Goal: Task Accomplishment & Management: Complete application form

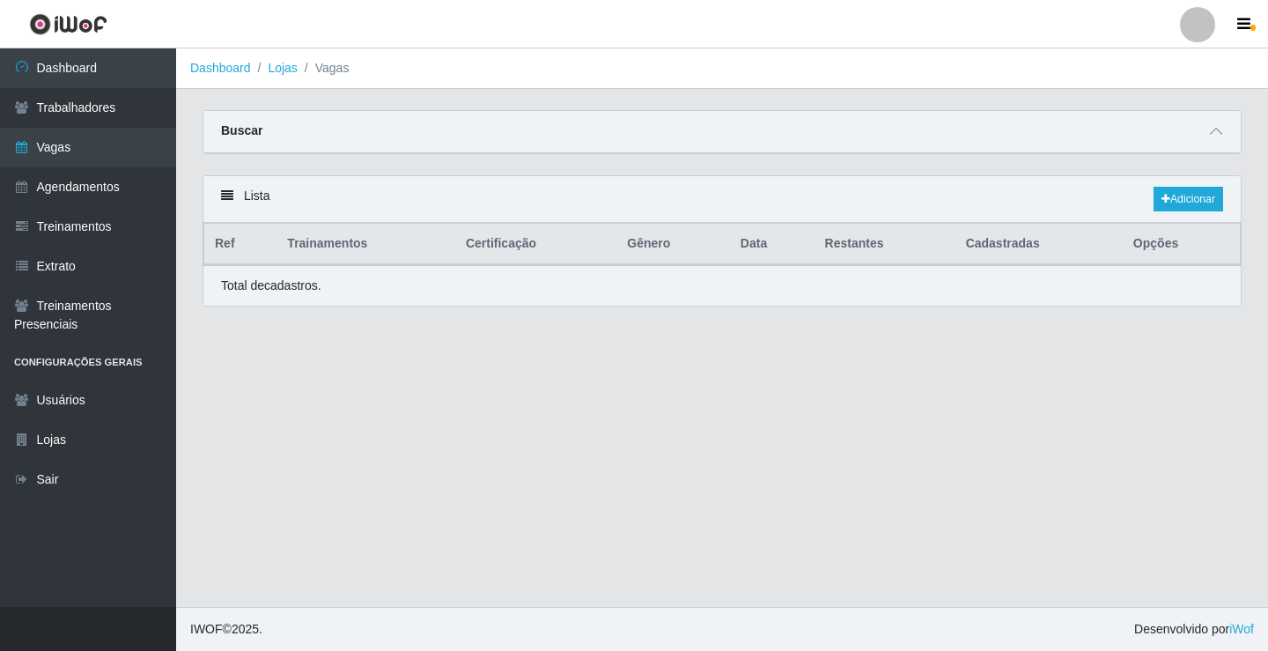
click at [115, 144] on link "Vagas" at bounding box center [88, 148] width 176 height 40
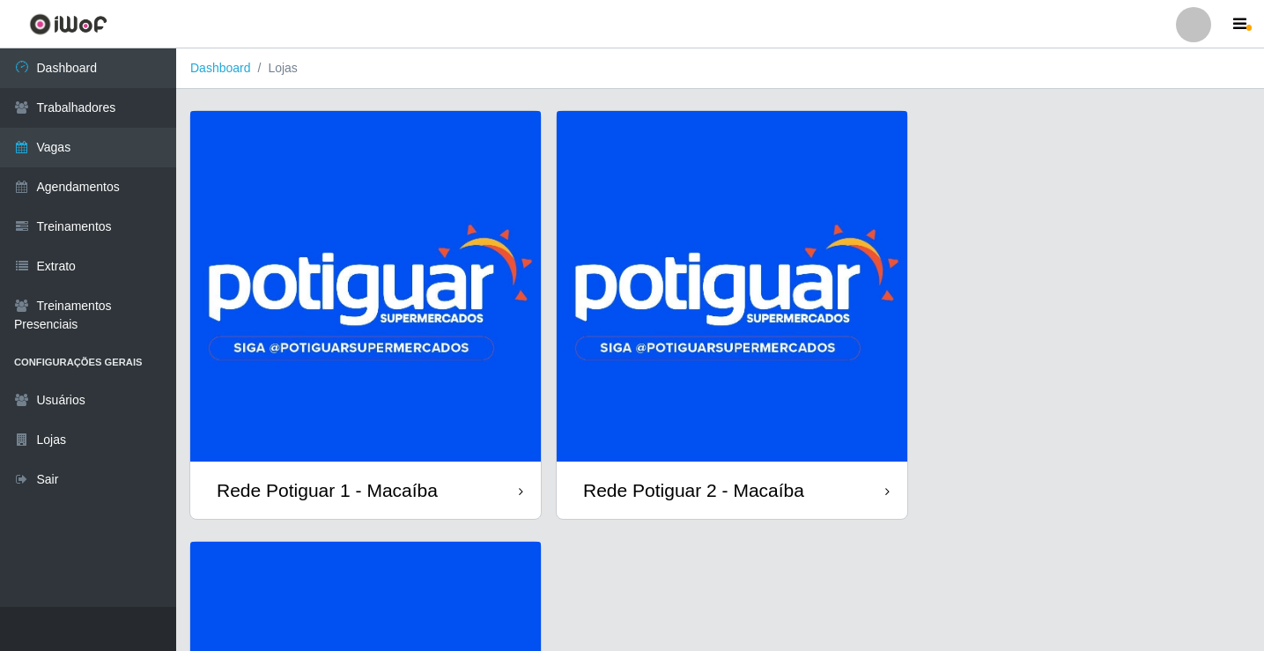
click at [655, 299] on img at bounding box center [732, 286] width 351 height 351
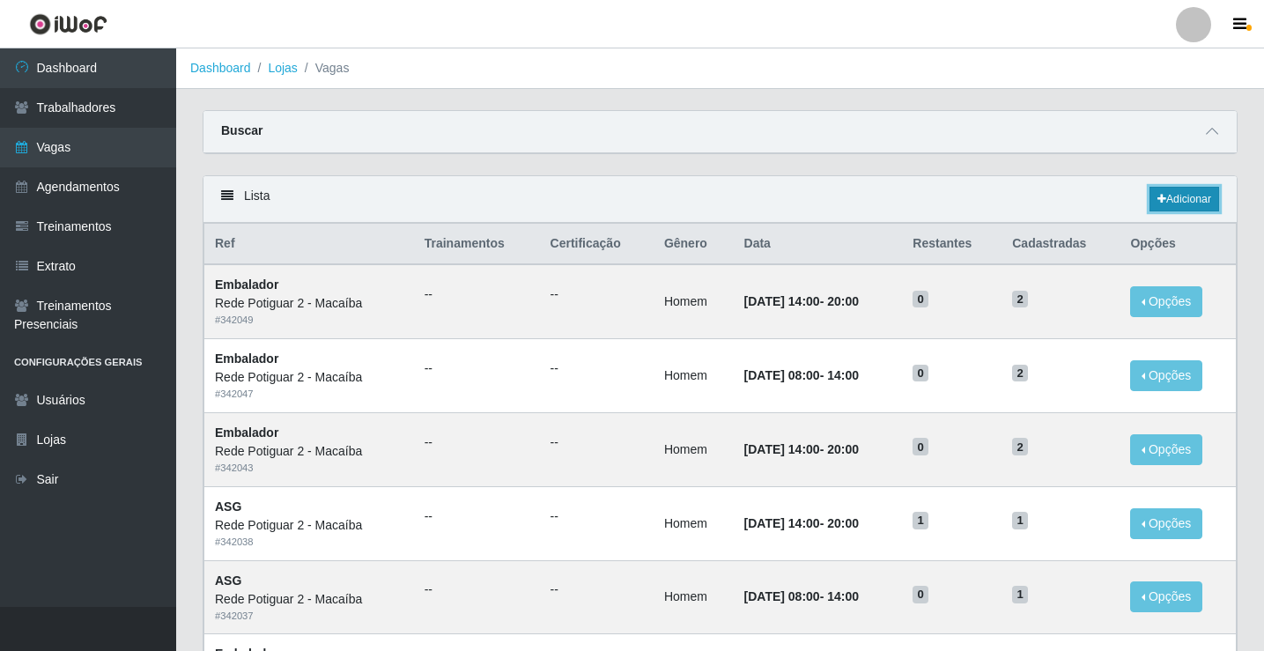
click at [1189, 204] on link "Adicionar" at bounding box center [1184, 199] width 70 height 25
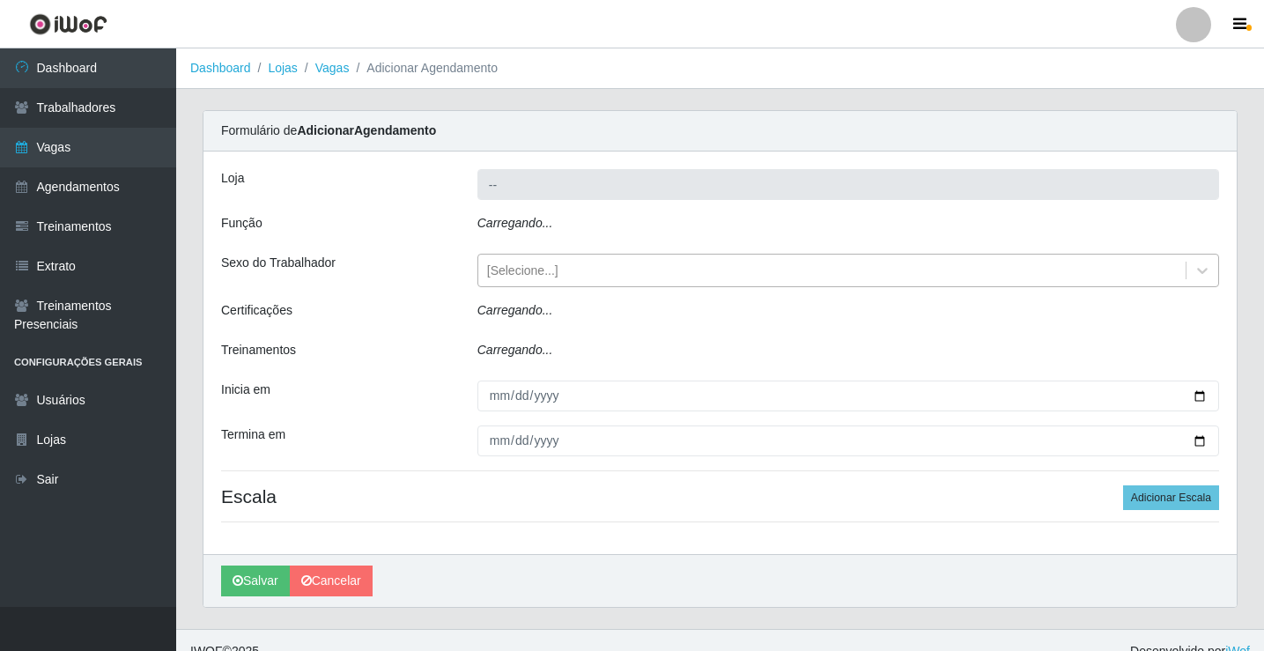
type input "Rede Potiguar 2 - Macaíba"
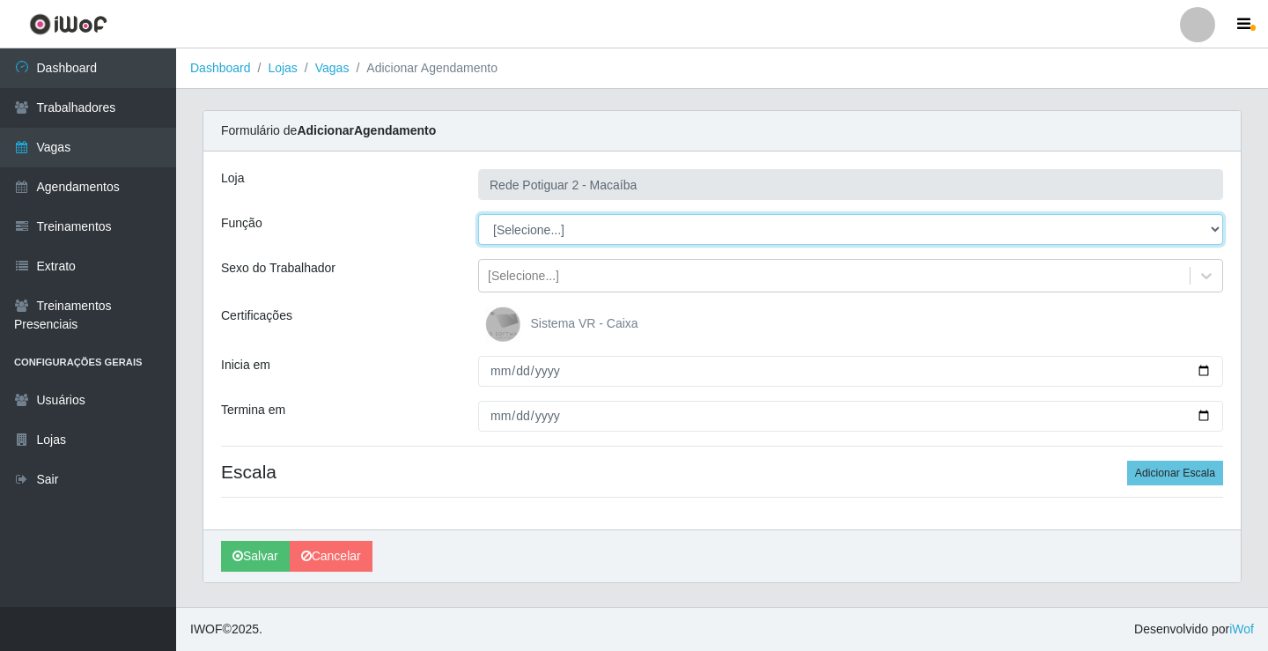
click at [540, 226] on select "[Selecione...] ASG ASG + ASG ++ Auxiliar de Estoque Balconista Embalador Reposi…" at bounding box center [850, 229] width 745 height 31
select select "1"
click at [478, 214] on select "[Selecione...] ASG ASG + ASG ++ Auxiliar de Estoque Balconista Embalador Reposi…" at bounding box center [850, 229] width 745 height 31
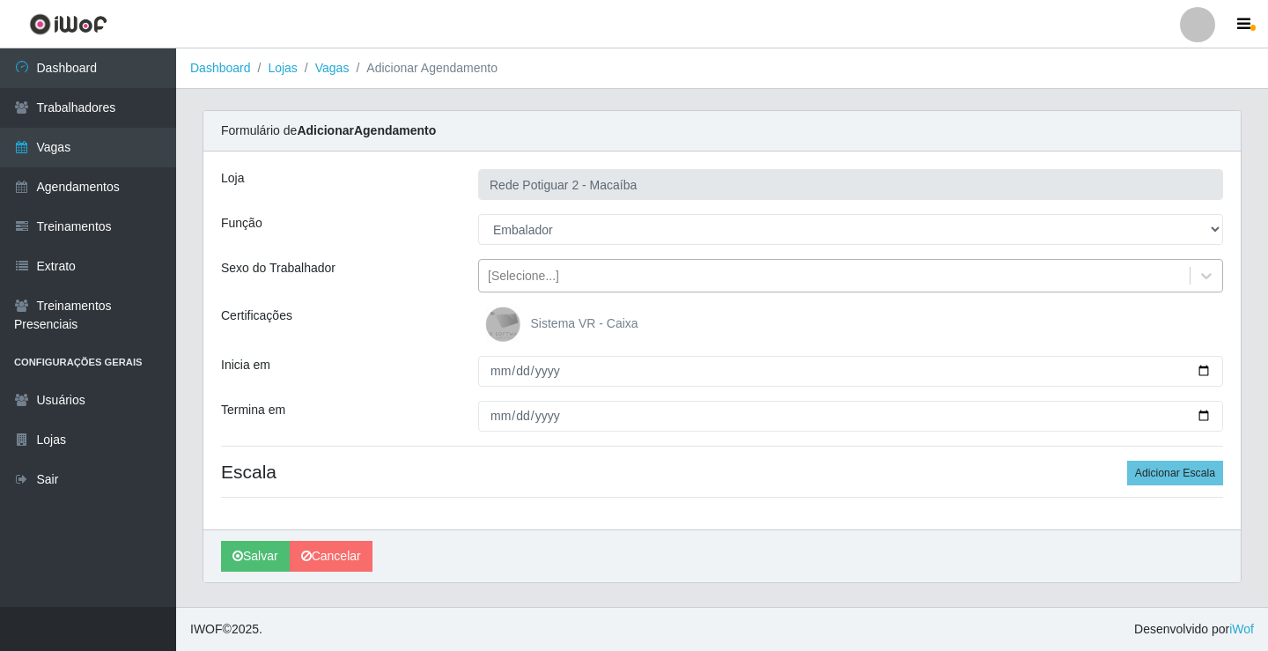
click at [546, 283] on div "[Selecione...]" at bounding box center [523, 276] width 71 height 18
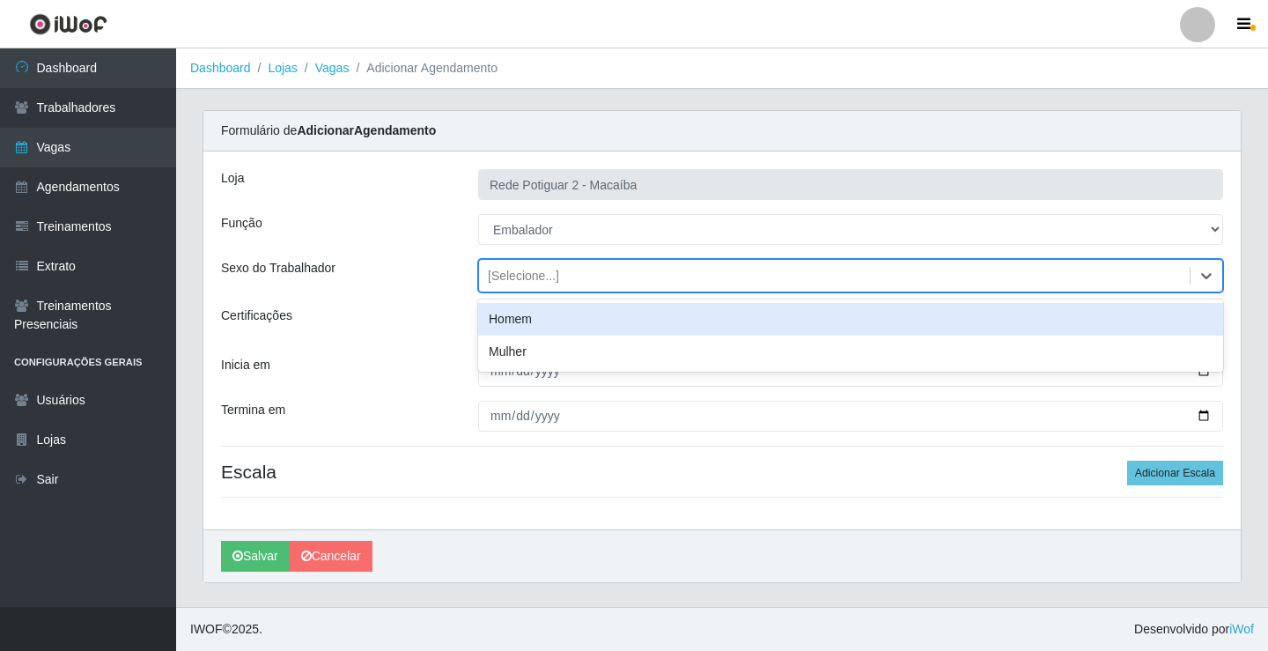
click at [539, 315] on div "Homem" at bounding box center [850, 319] width 745 height 33
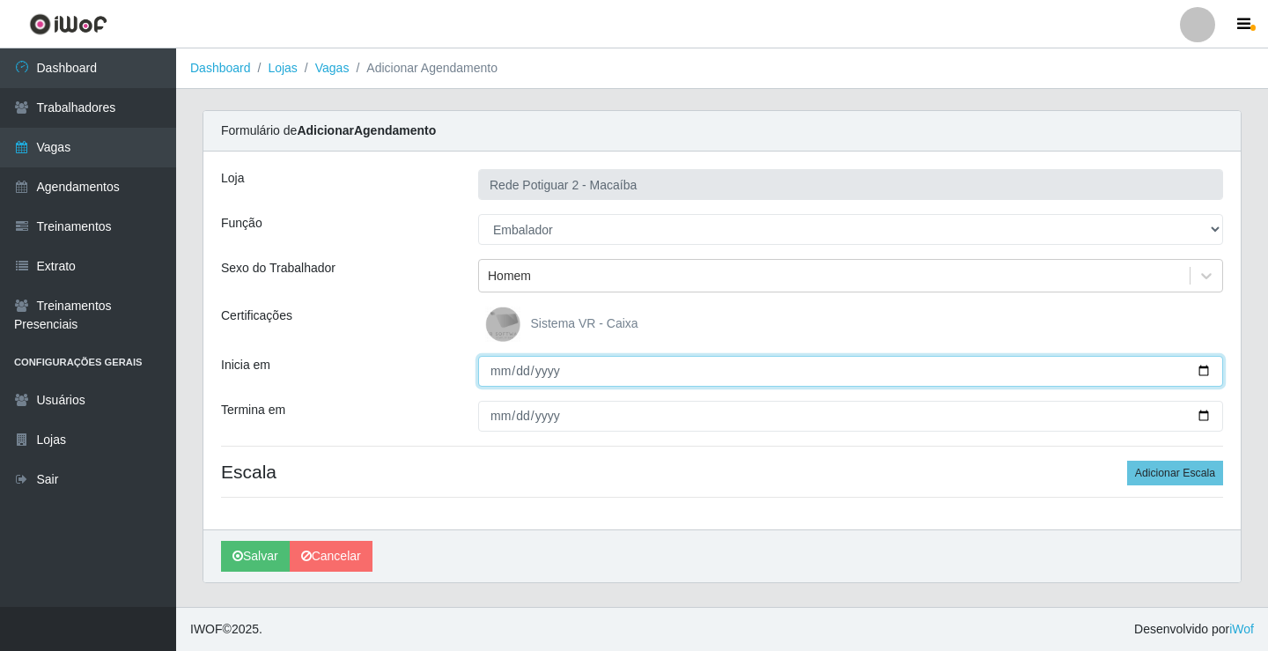
click at [496, 377] on input "Inicia em" at bounding box center [850, 371] width 745 height 31
type input "[DATE]"
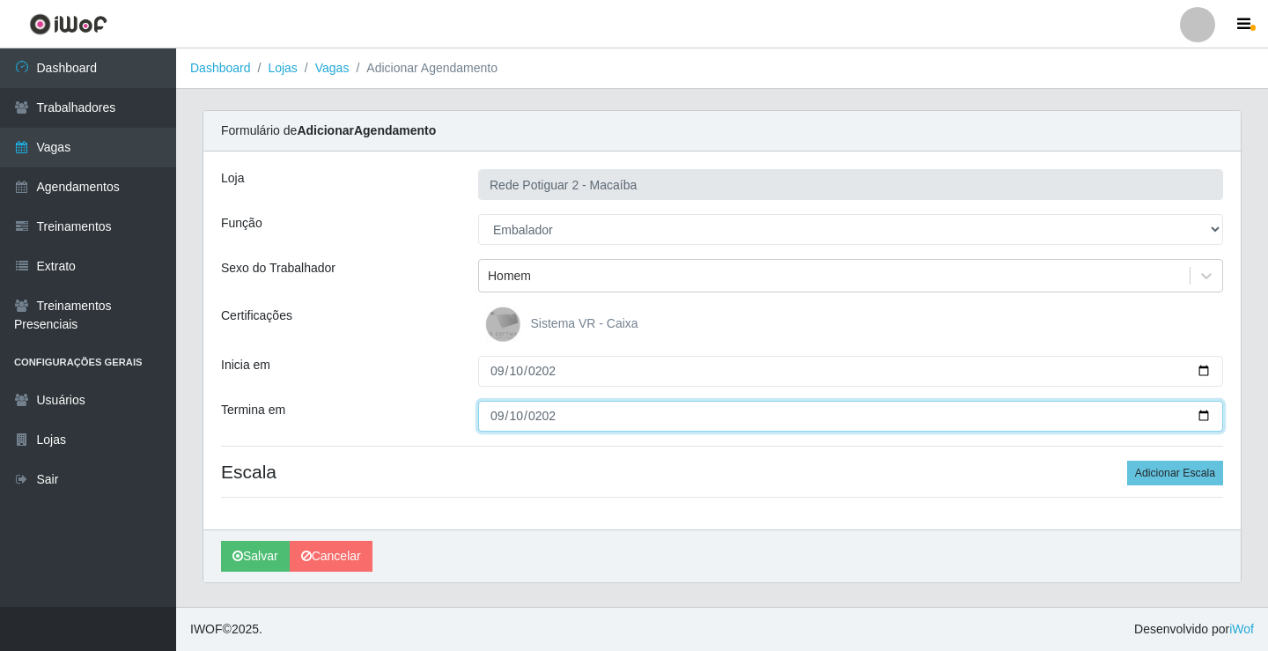
type input "[DATE]"
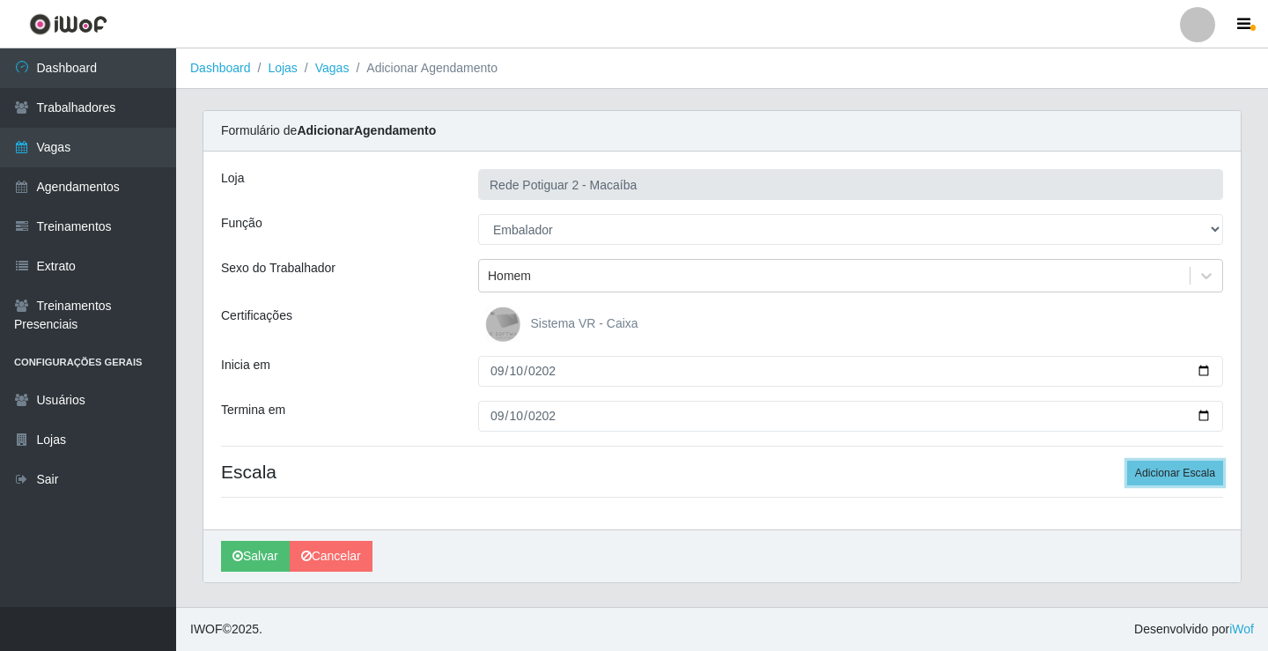
click at [1127, 461] on button "Adicionar Escala" at bounding box center [1175, 473] width 96 height 25
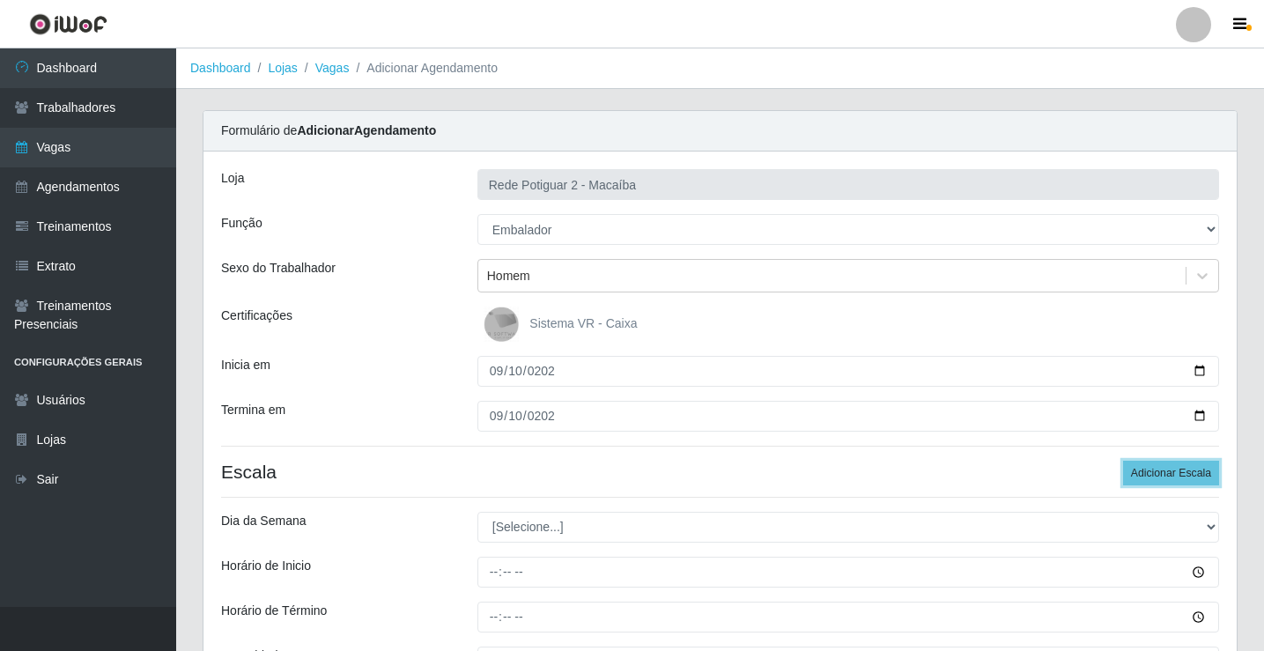
click at [1123, 461] on button "Adicionar Escala" at bounding box center [1171, 473] width 96 height 25
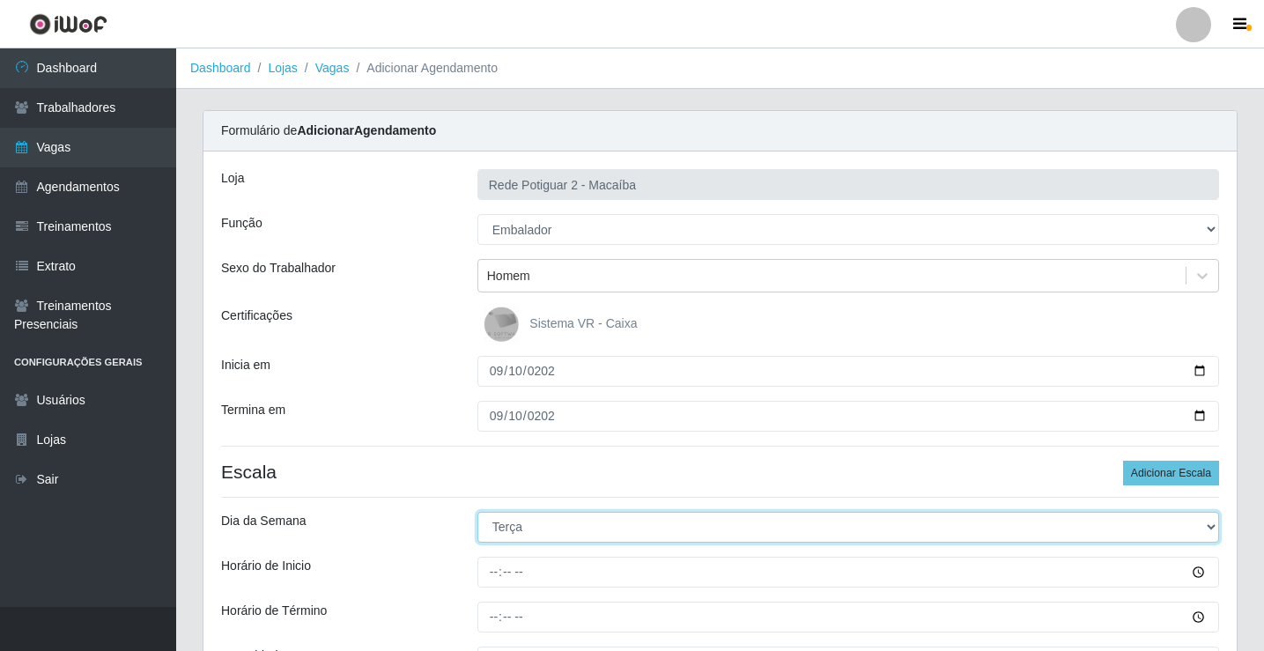
select select "3"
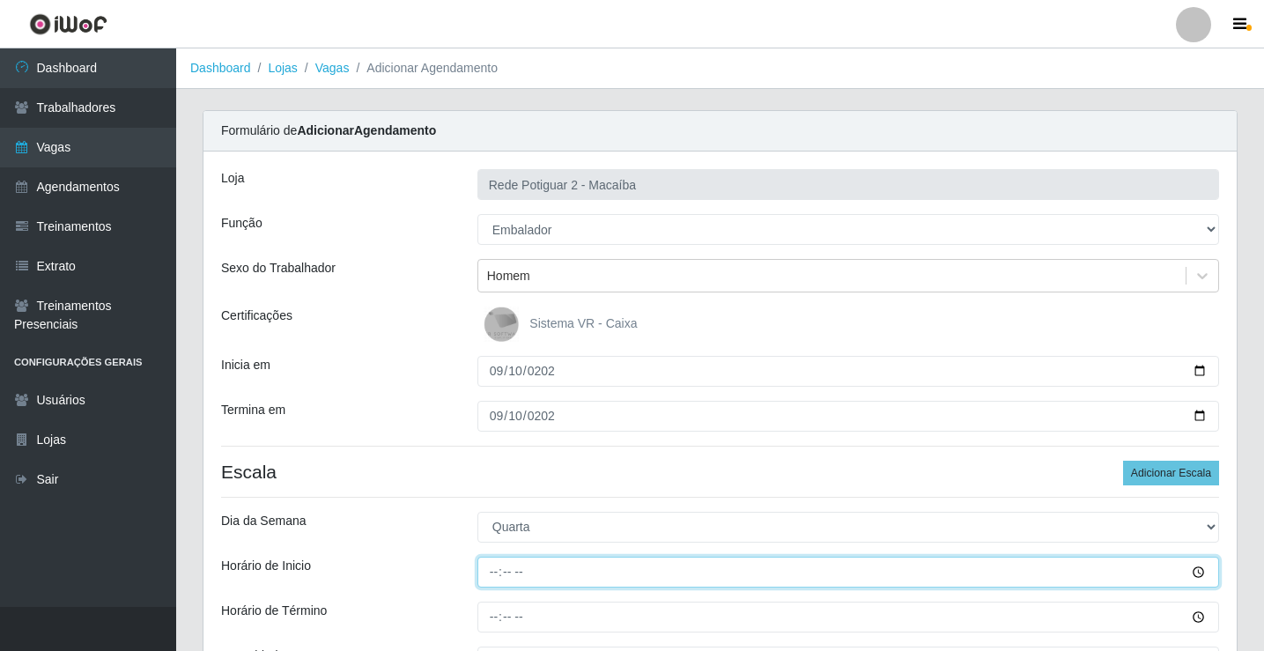
type input "08:00"
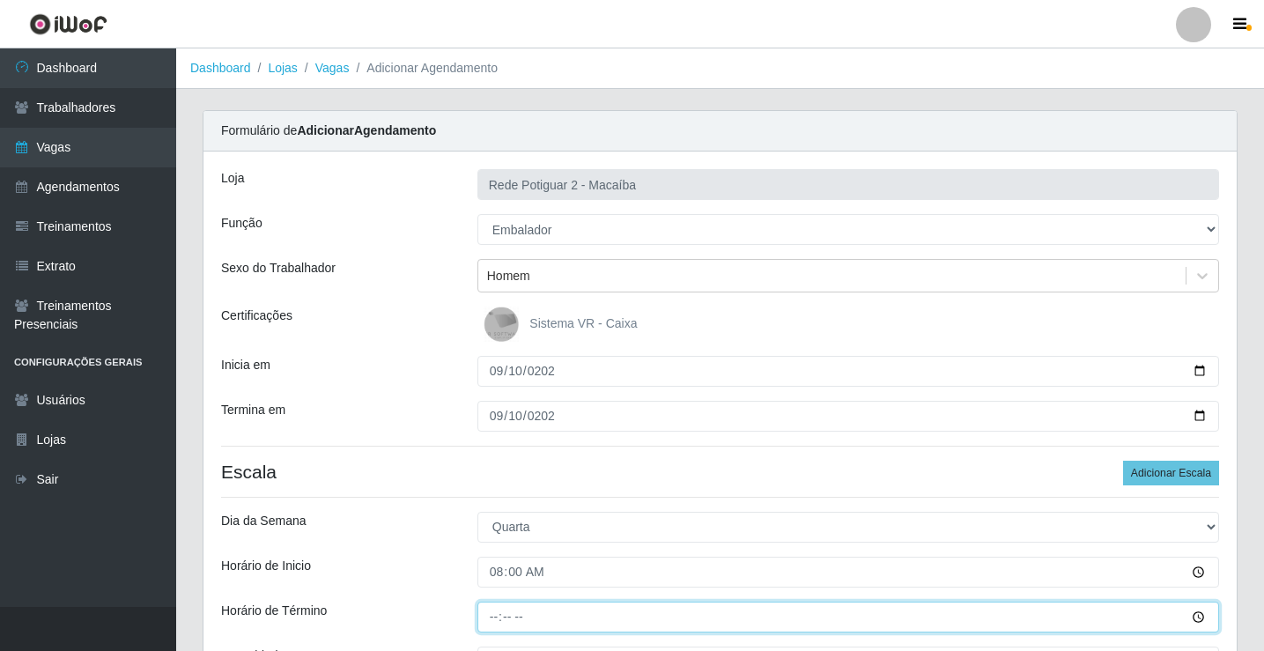
type input "14:00"
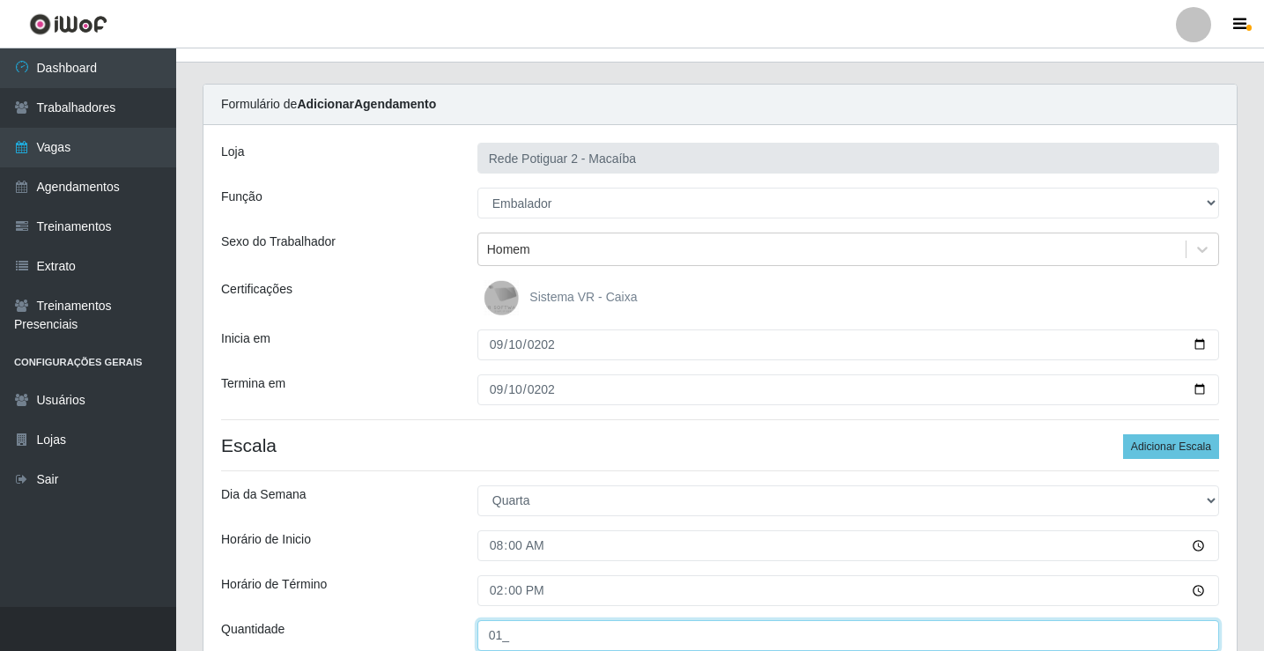
type input "01_"
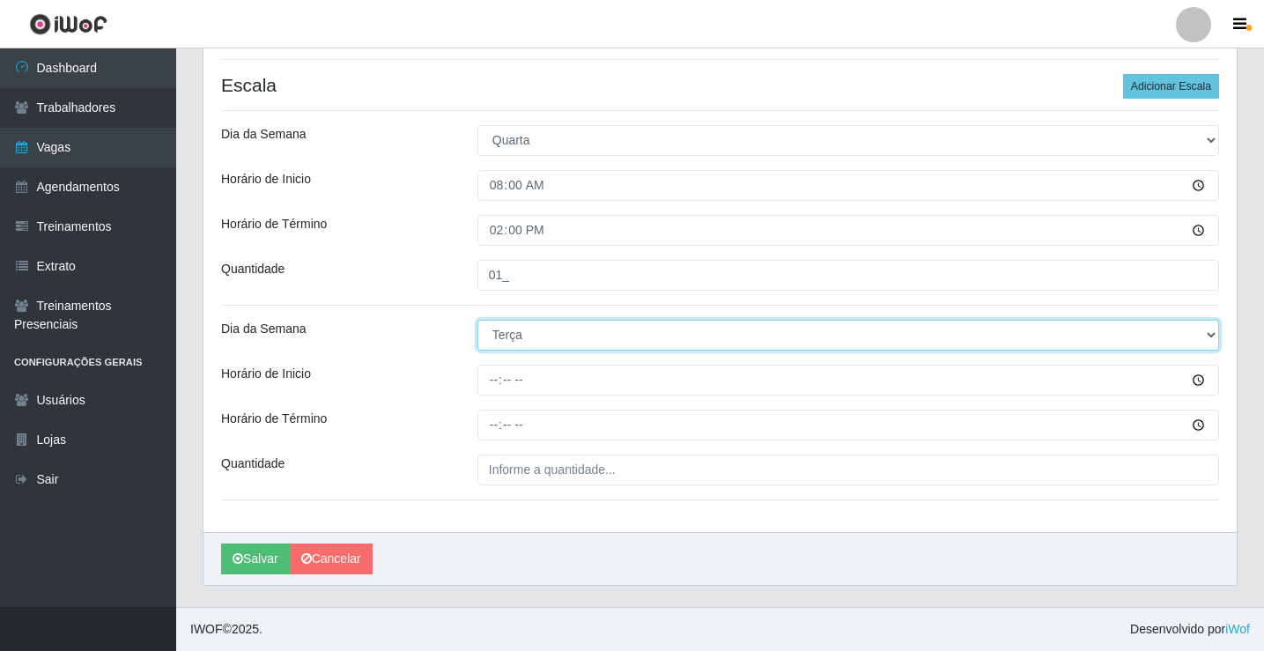
select select "3"
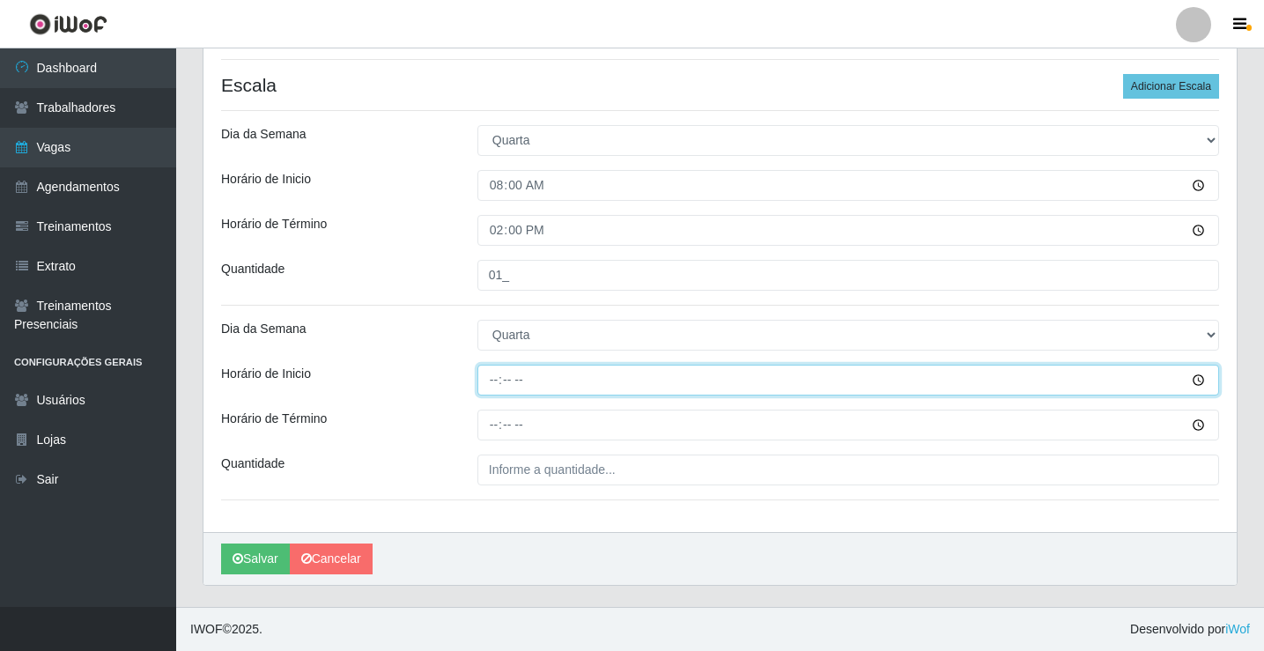
type input "14:00"
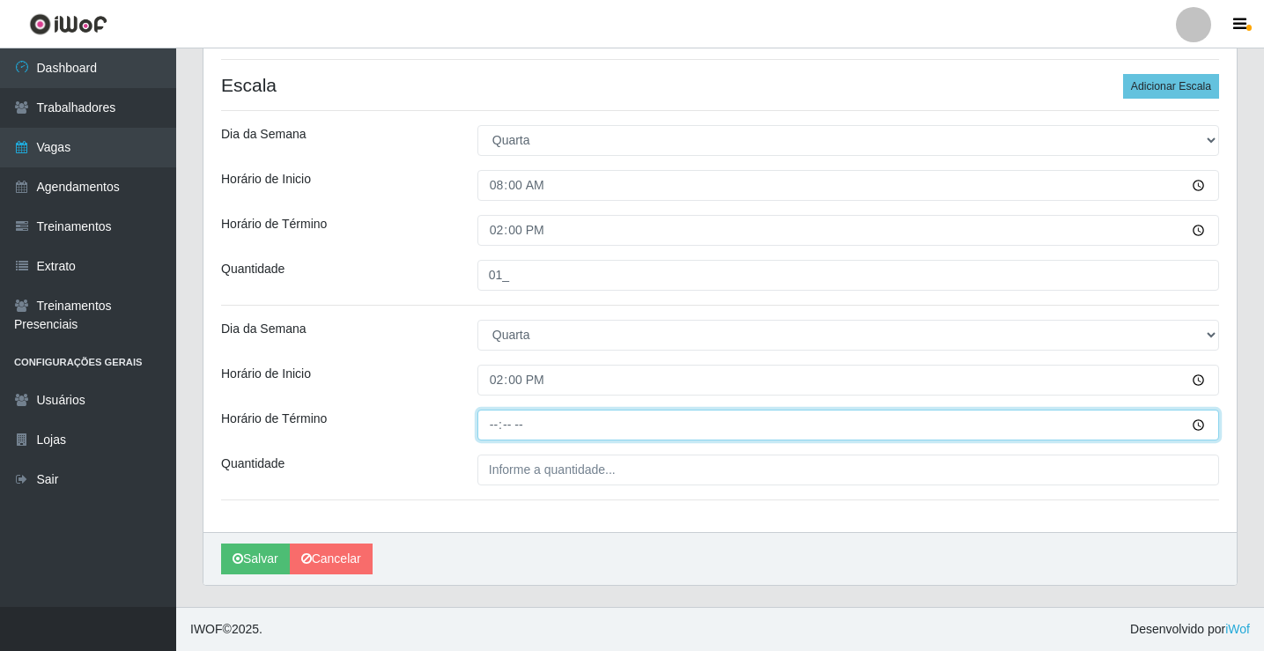
type input "20:00"
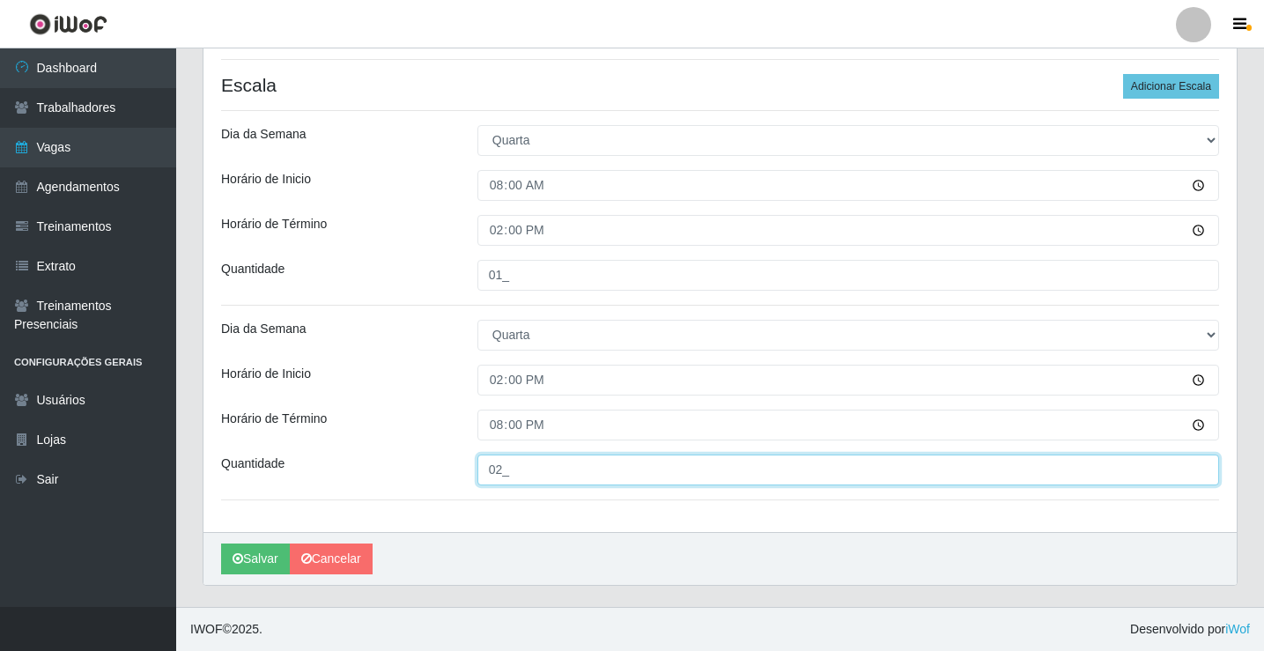
drag, startPoint x: 526, startPoint y: 474, endPoint x: 446, endPoint y: 458, distance: 81.7
click at [446, 458] on div "Quantidade 02_" at bounding box center [720, 470] width 1024 height 31
type input "01_"
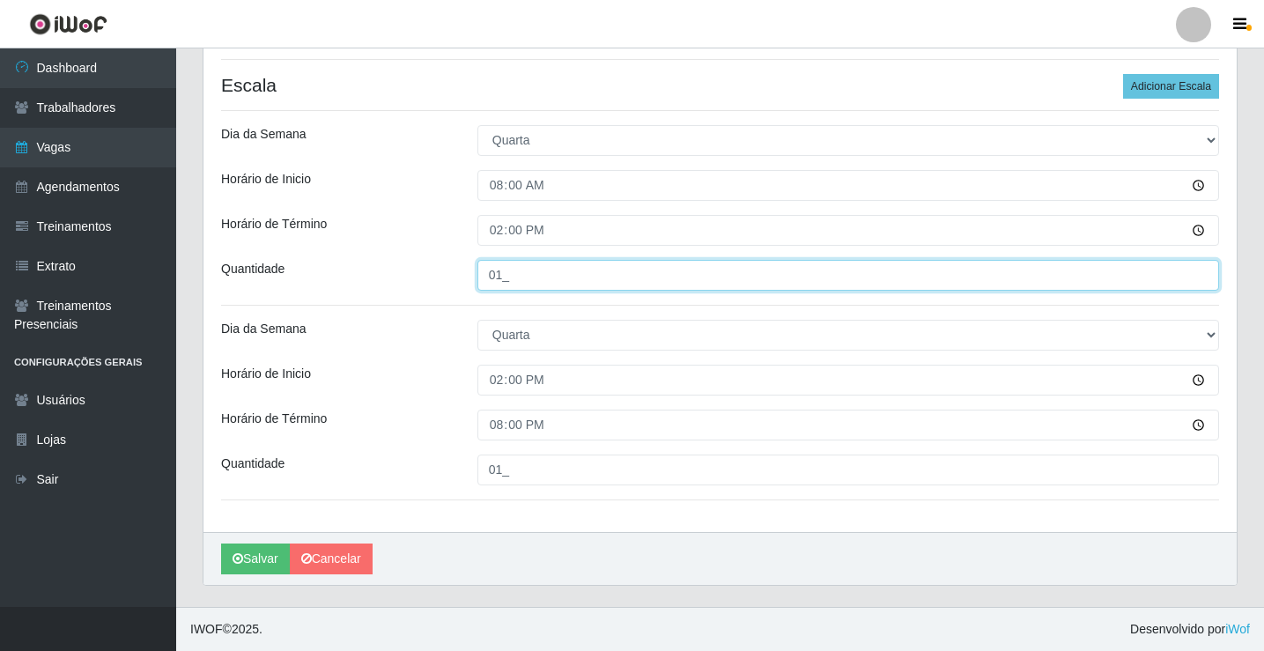
drag, startPoint x: 533, startPoint y: 275, endPoint x: 425, endPoint y: 264, distance: 108.9
click at [425, 264] on div "Quantidade 01_" at bounding box center [720, 275] width 1024 height 31
type input "02_"
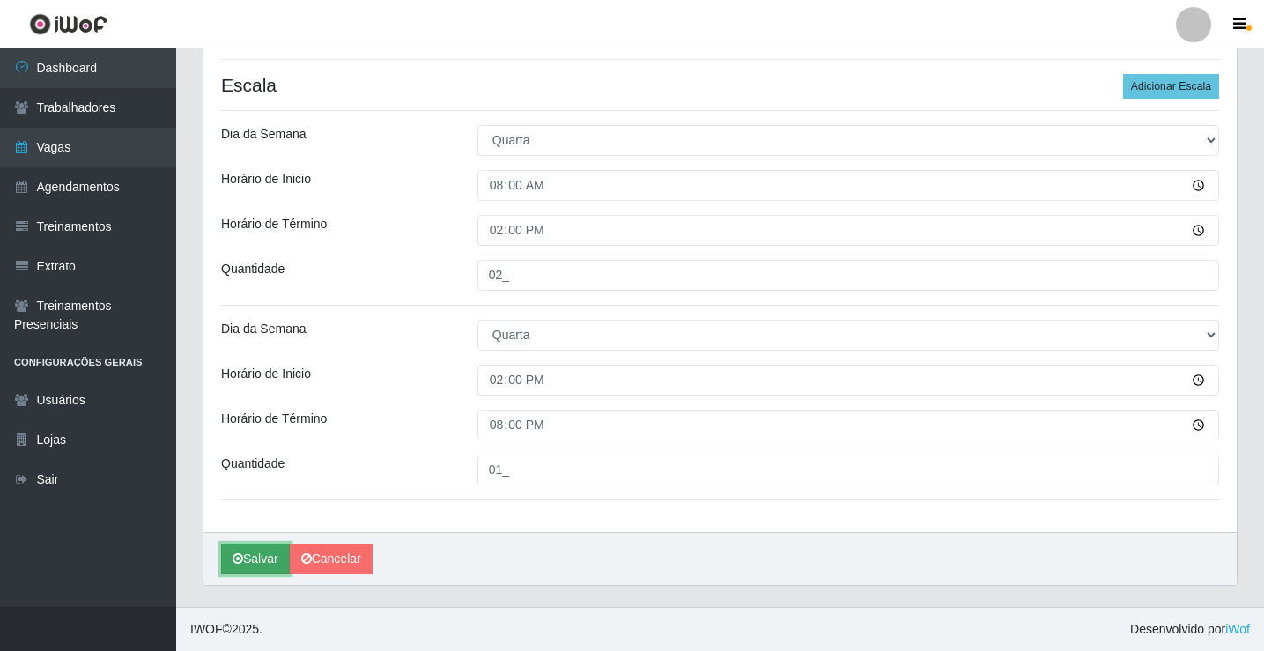
click at [258, 547] on button "Salvar" at bounding box center [255, 558] width 69 height 31
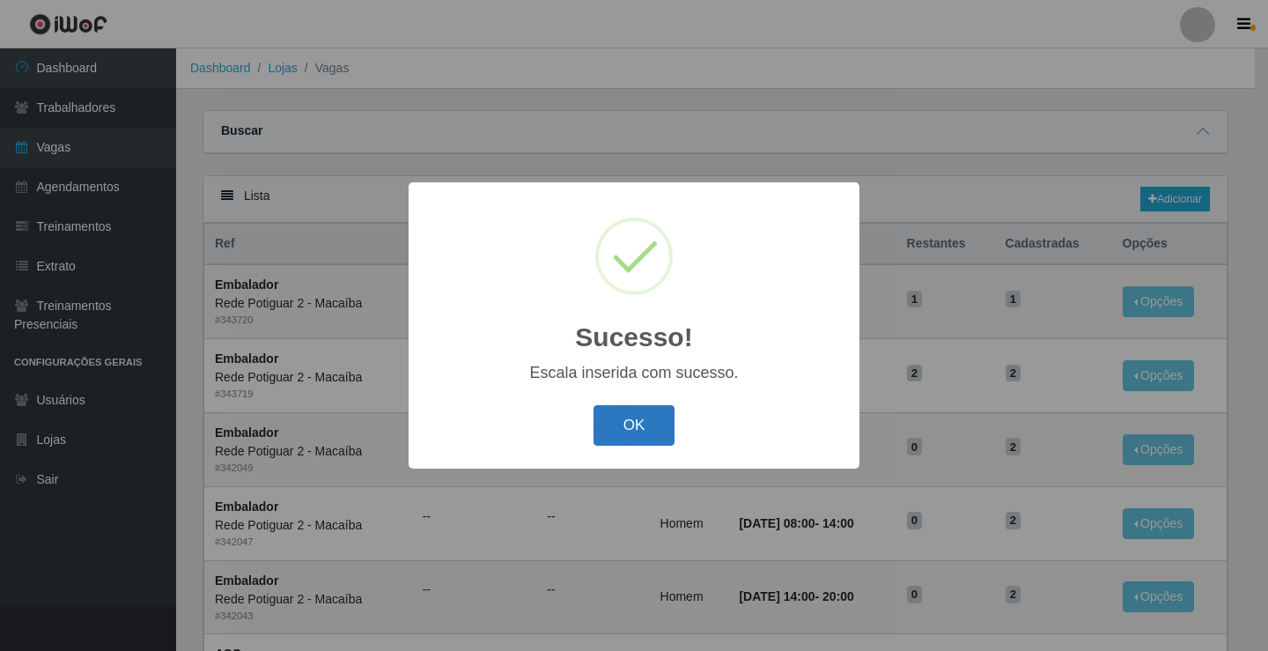
click at [632, 433] on button "OK" at bounding box center [635, 425] width 82 height 41
